Goal: Transaction & Acquisition: Purchase product/service

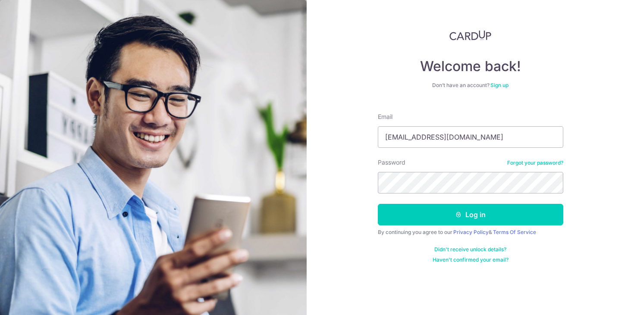
type input "Banyan8612@gmail.com"
click at [470, 215] on button "Log in" at bounding box center [470, 215] width 185 height 22
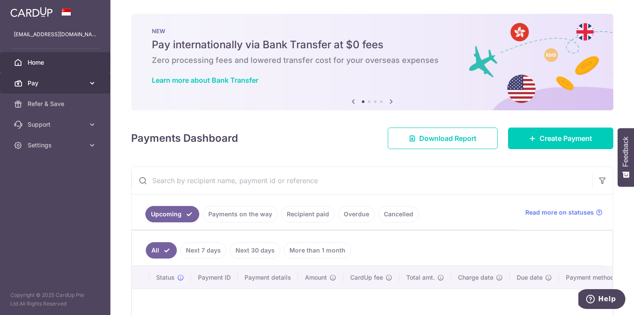
click at [55, 89] on link "Pay" at bounding box center [55, 83] width 110 height 21
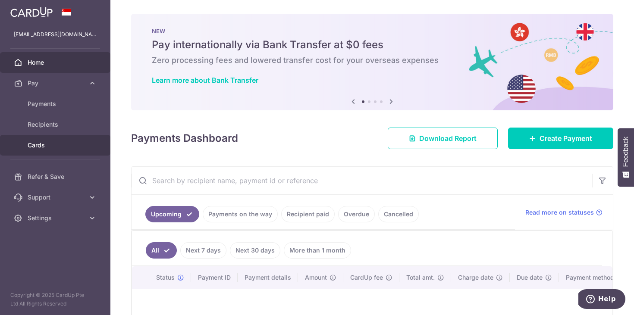
click at [39, 147] on span "Cards" at bounding box center [56, 145] width 57 height 9
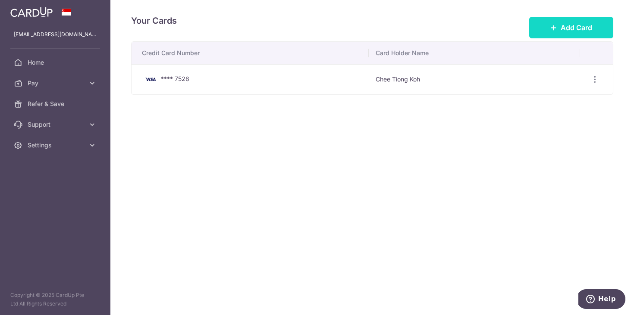
click at [565, 26] on span "Add Card" at bounding box center [575, 27] width 31 height 10
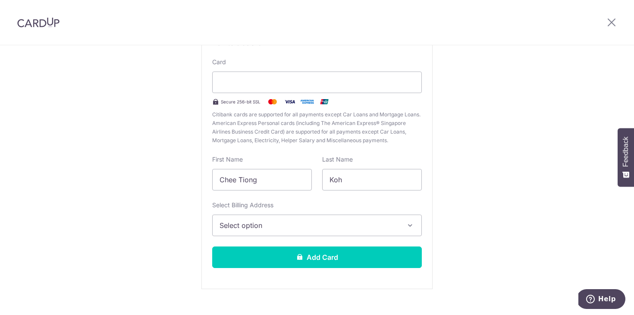
scroll to position [92, 0]
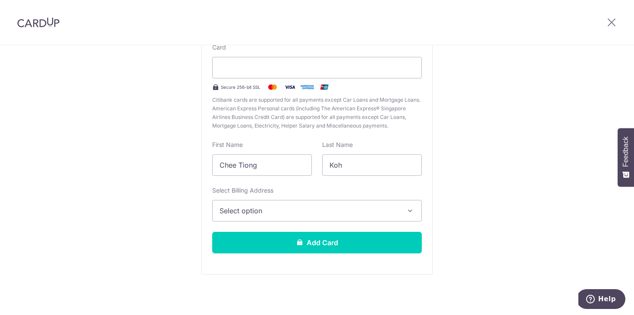
click at [264, 212] on span "Select option" at bounding box center [308, 211] width 179 height 10
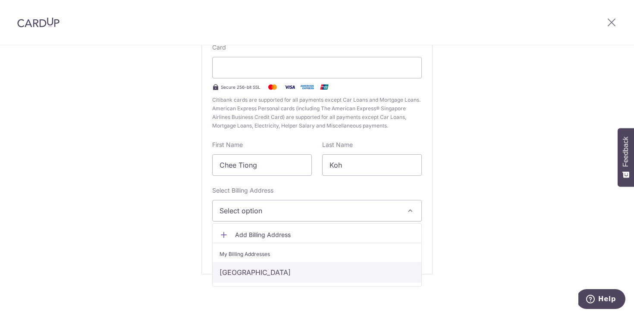
click at [259, 275] on link "Toh Guan Road, Singapore, Singapore-600274" at bounding box center [316, 272] width 209 height 21
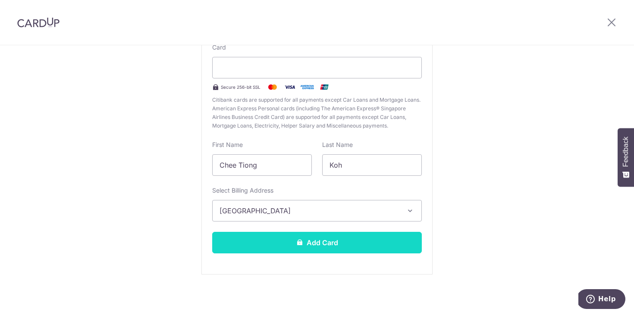
click at [282, 242] on button "Add Card" at bounding box center [316, 243] width 209 height 22
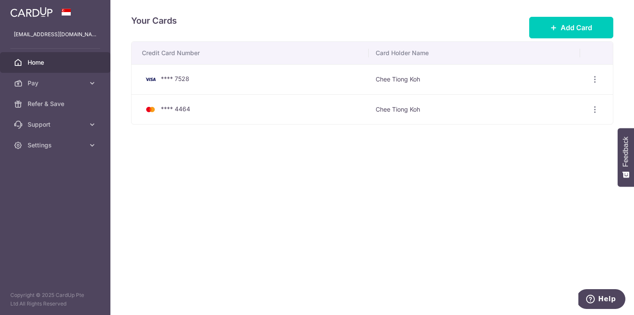
click at [50, 63] on span "Home" at bounding box center [56, 62] width 57 height 9
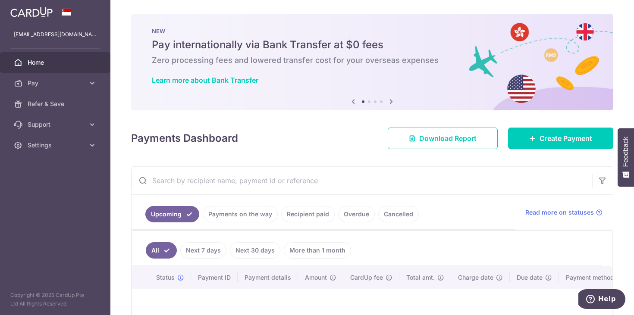
click at [387, 103] on icon at bounding box center [391, 101] width 10 height 11
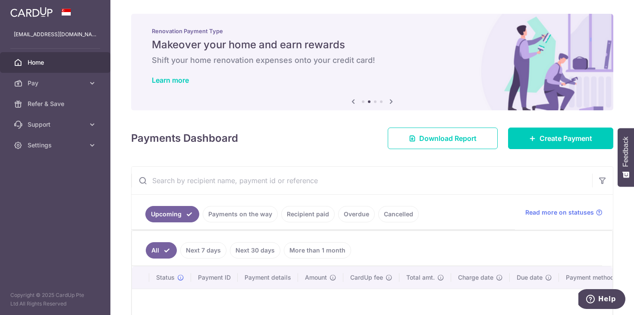
click at [387, 103] on icon at bounding box center [391, 101] width 10 height 11
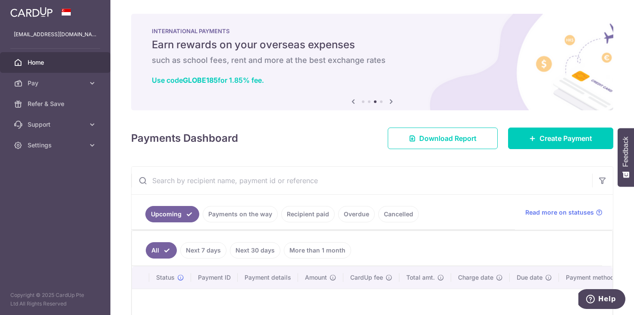
click at [387, 103] on icon at bounding box center [391, 101] width 10 height 11
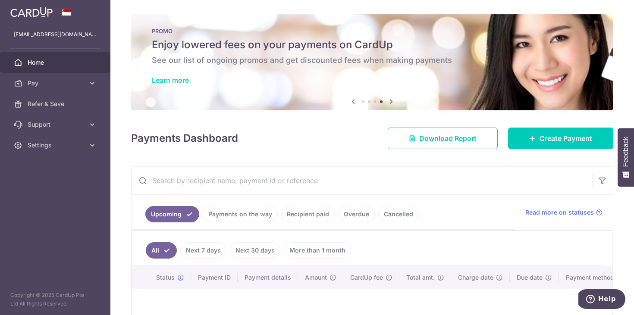
click at [187, 78] on link "Learn more" at bounding box center [170, 80] width 37 height 9
click at [42, 145] on span "Settings" at bounding box center [56, 145] width 57 height 9
click at [39, 194] on link "Logout" at bounding box center [55, 186] width 110 height 21
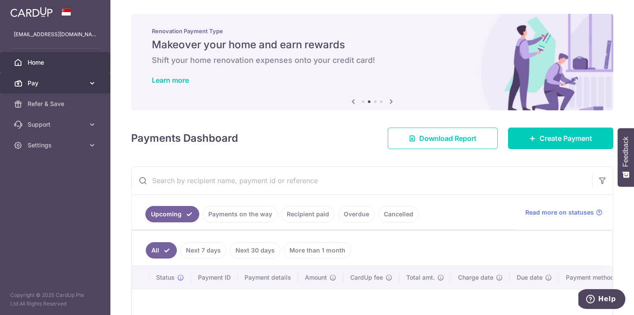
click at [38, 81] on span "Pay" at bounding box center [56, 83] width 57 height 9
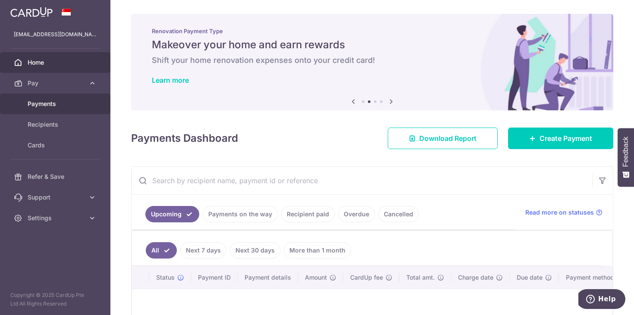
click at [38, 102] on span "Payments" at bounding box center [56, 104] width 57 height 9
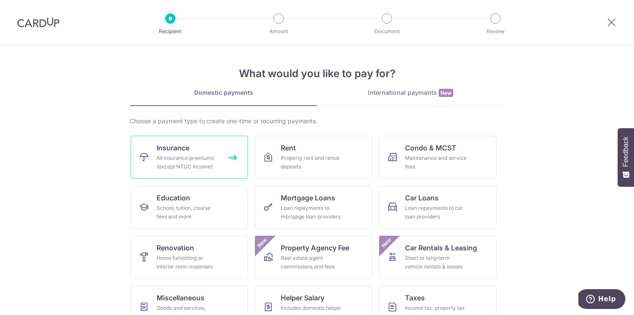
click at [163, 164] on div "All insurance premiums (except NTUC Income)" at bounding box center [187, 162] width 62 height 17
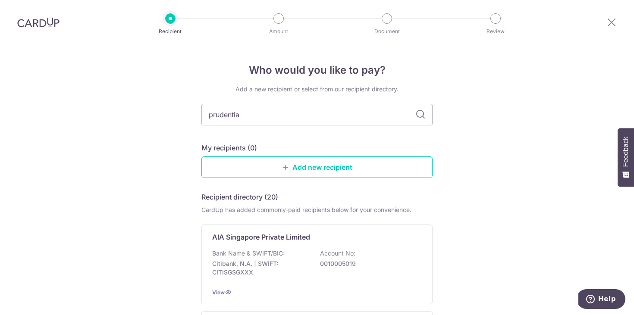
type input "prudential"
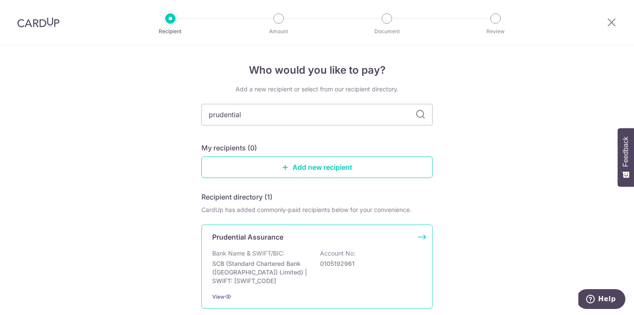
click at [238, 235] on p "Prudential Assurance" at bounding box center [247, 237] width 71 height 10
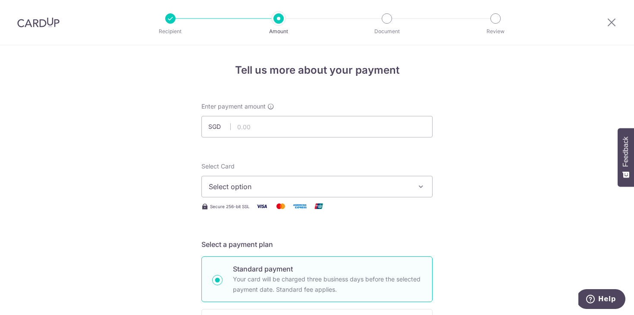
click at [239, 188] on span "Select option" at bounding box center [309, 186] width 201 height 10
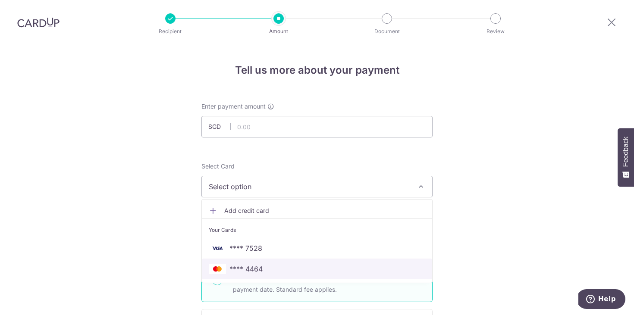
click at [244, 264] on span "**** 4464" at bounding box center [245, 269] width 33 height 10
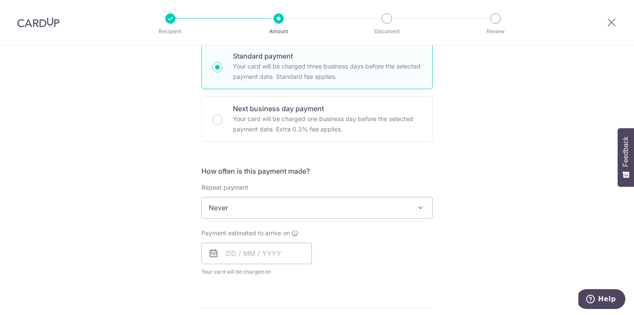
scroll to position [278, 0]
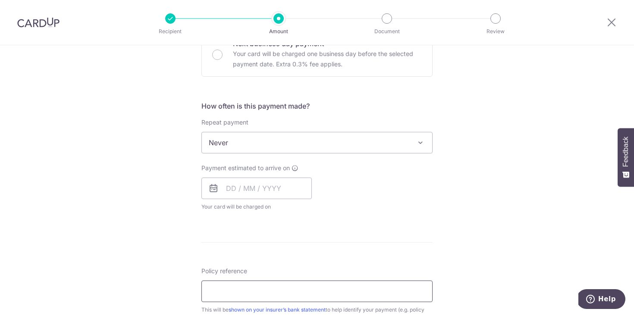
click at [218, 294] on input "Policy reference" at bounding box center [316, 292] width 231 height 22
paste input "82820033"
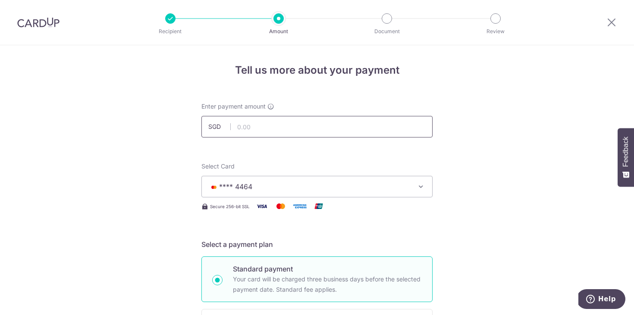
type input "82820033"
click at [262, 127] on input "text" at bounding box center [316, 127] width 231 height 22
type input "258.00"
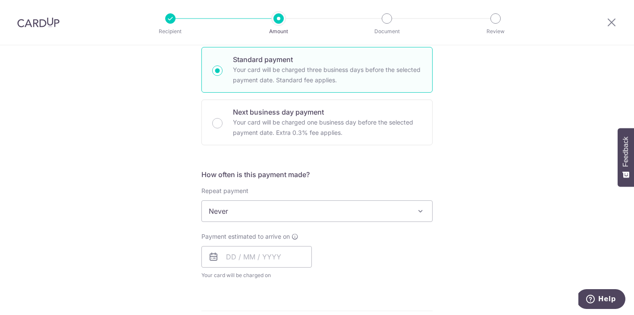
scroll to position [266, 0]
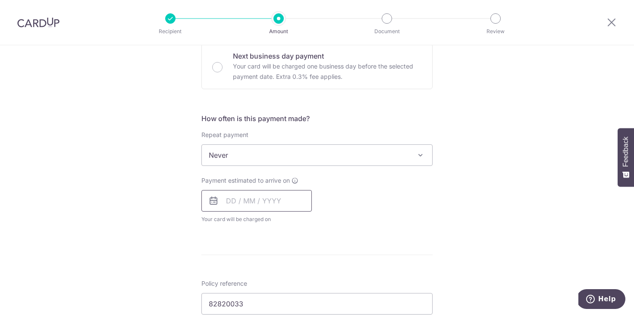
click at [207, 207] on input "text" at bounding box center [256, 201] width 110 height 22
click at [236, 280] on link "6" at bounding box center [236, 279] width 14 height 14
type input "[DATE]"
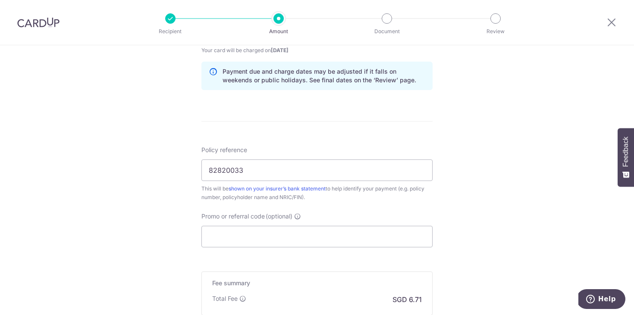
scroll to position [485, 0]
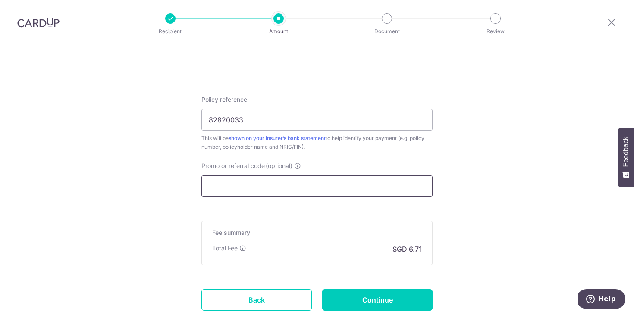
click at [220, 187] on input "Promo or referral code (optional)" at bounding box center [316, 186] width 231 height 22
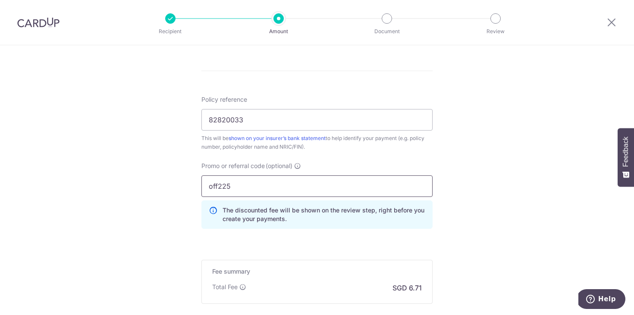
type input "off225"
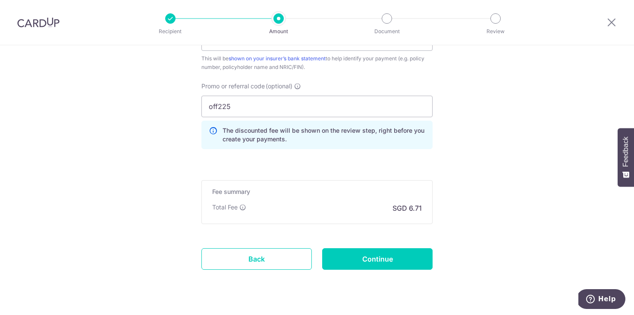
scroll to position [584, 0]
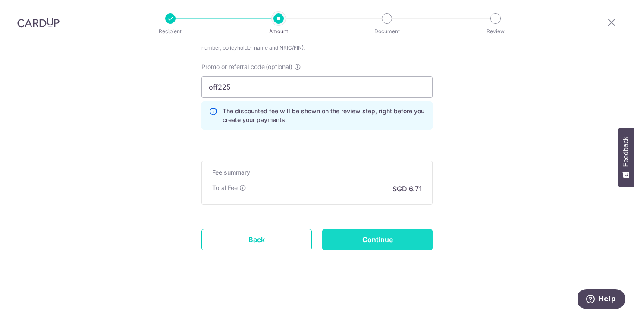
click at [386, 241] on input "Continue" at bounding box center [377, 240] width 110 height 22
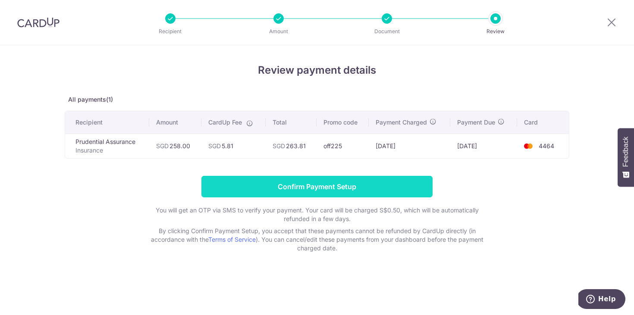
click at [251, 183] on input "Confirm Payment Setup" at bounding box center [316, 187] width 231 height 22
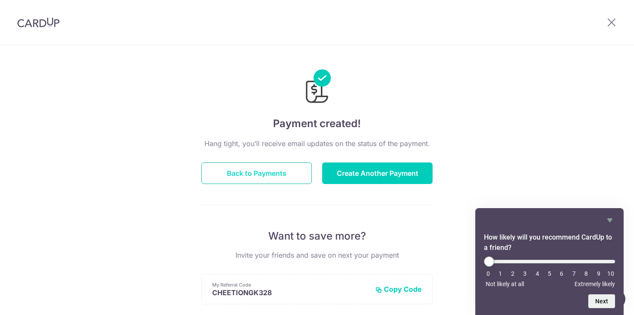
click at [273, 175] on button "Back to Payments" at bounding box center [256, 173] width 110 height 22
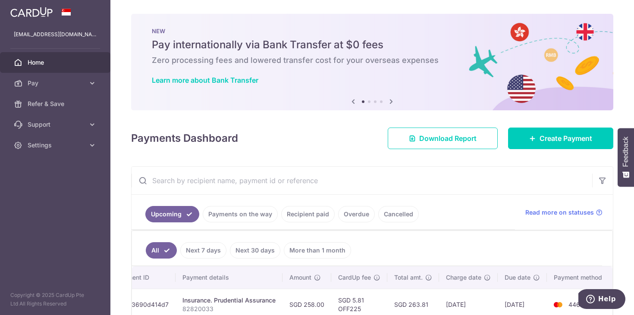
click at [38, 66] on span "Home" at bounding box center [56, 62] width 57 height 9
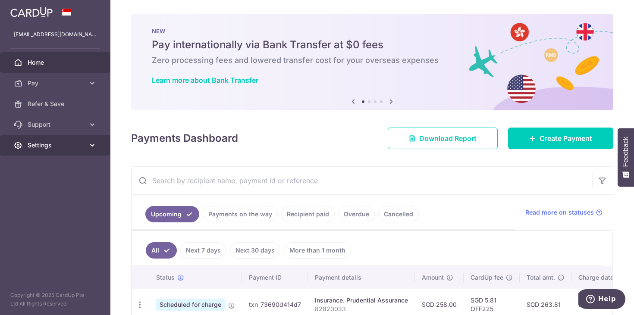
click at [54, 149] on span "Settings" at bounding box center [56, 145] width 57 height 9
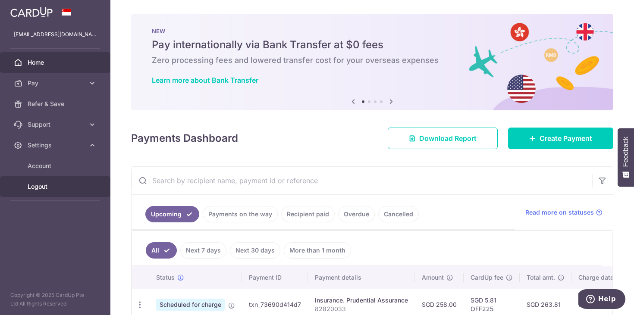
click at [43, 189] on span "Logout" at bounding box center [56, 186] width 57 height 9
